Goal: Information Seeking & Learning: Learn about a topic

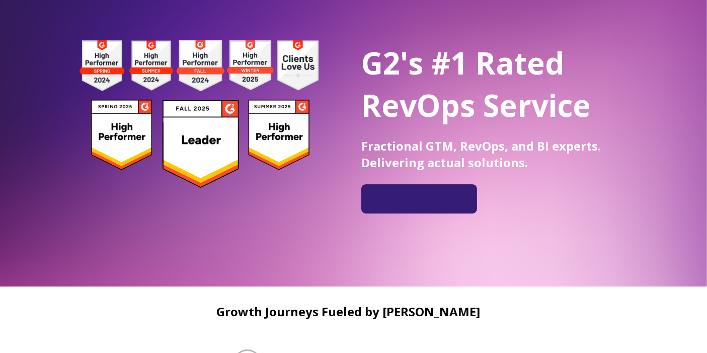
scroll to position [286, 0]
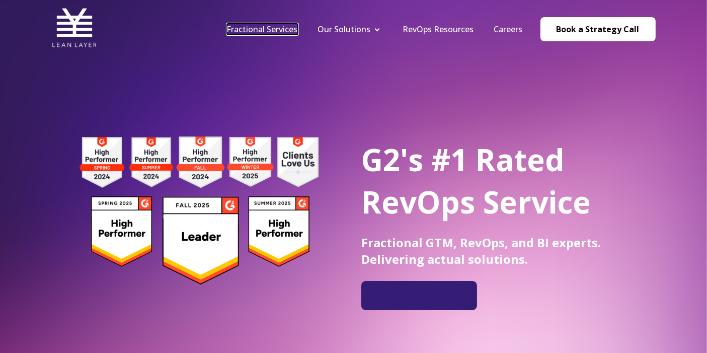
click at [288, 28] on link "Fractional Services" at bounding box center [262, 29] width 71 height 11
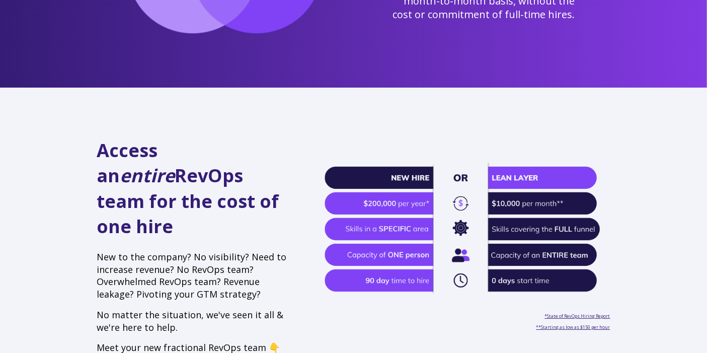
scroll to position [204, 0]
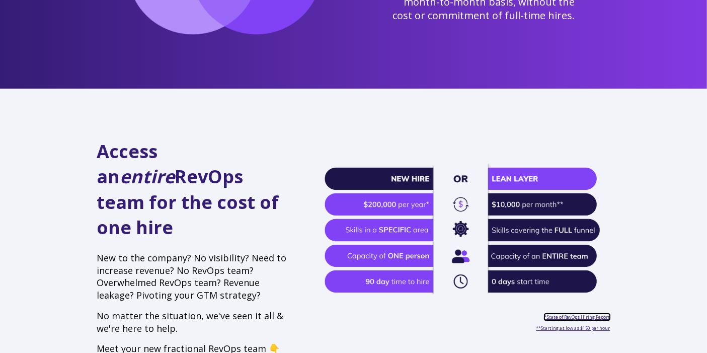
click at [563, 313] on link "*State of RevOps Hiring Report" at bounding box center [576, 316] width 65 height 7
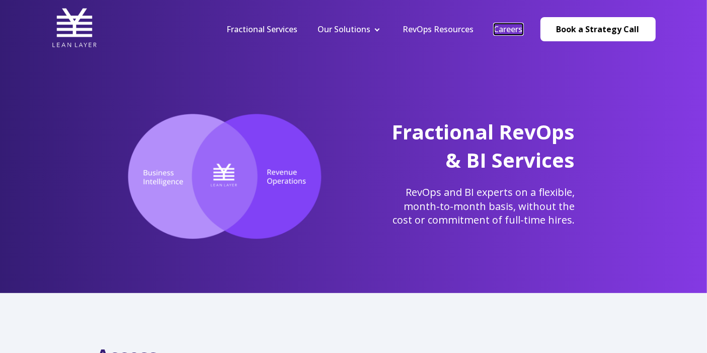
click at [513, 31] on link "Careers" at bounding box center [508, 29] width 29 height 11
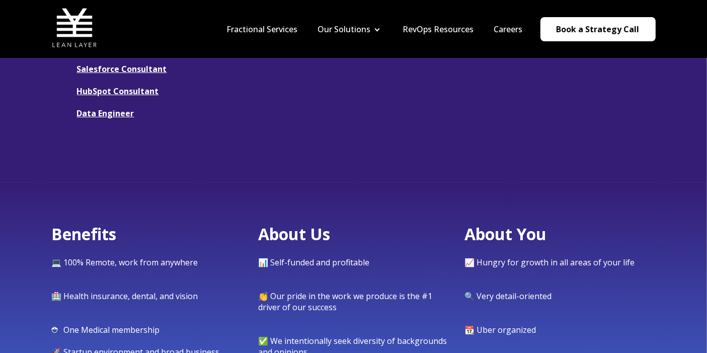
scroll to position [285, 0]
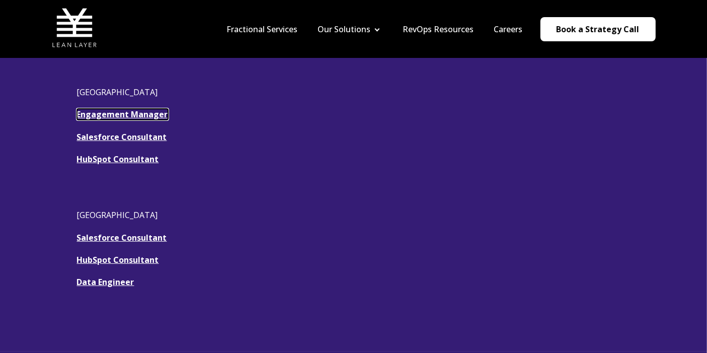
click at [144, 117] on link "Engagement Manager" at bounding box center [122, 114] width 91 height 11
click at [114, 136] on u "Salesforce Consultant" at bounding box center [122, 136] width 90 height 11
